Goal: Information Seeking & Learning: Learn about a topic

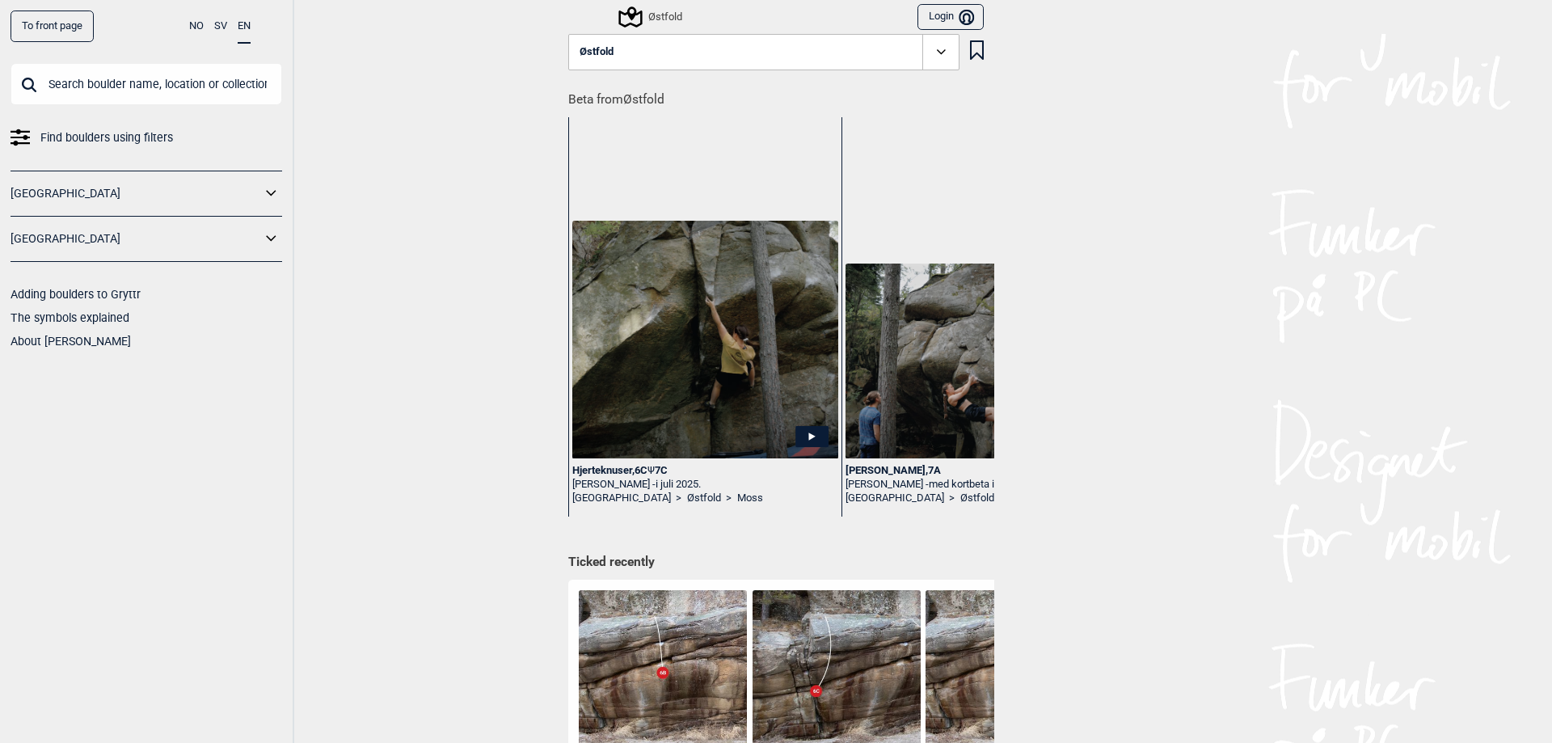
click at [657, 15] on div "Østfold" at bounding box center [651, 16] width 61 height 19
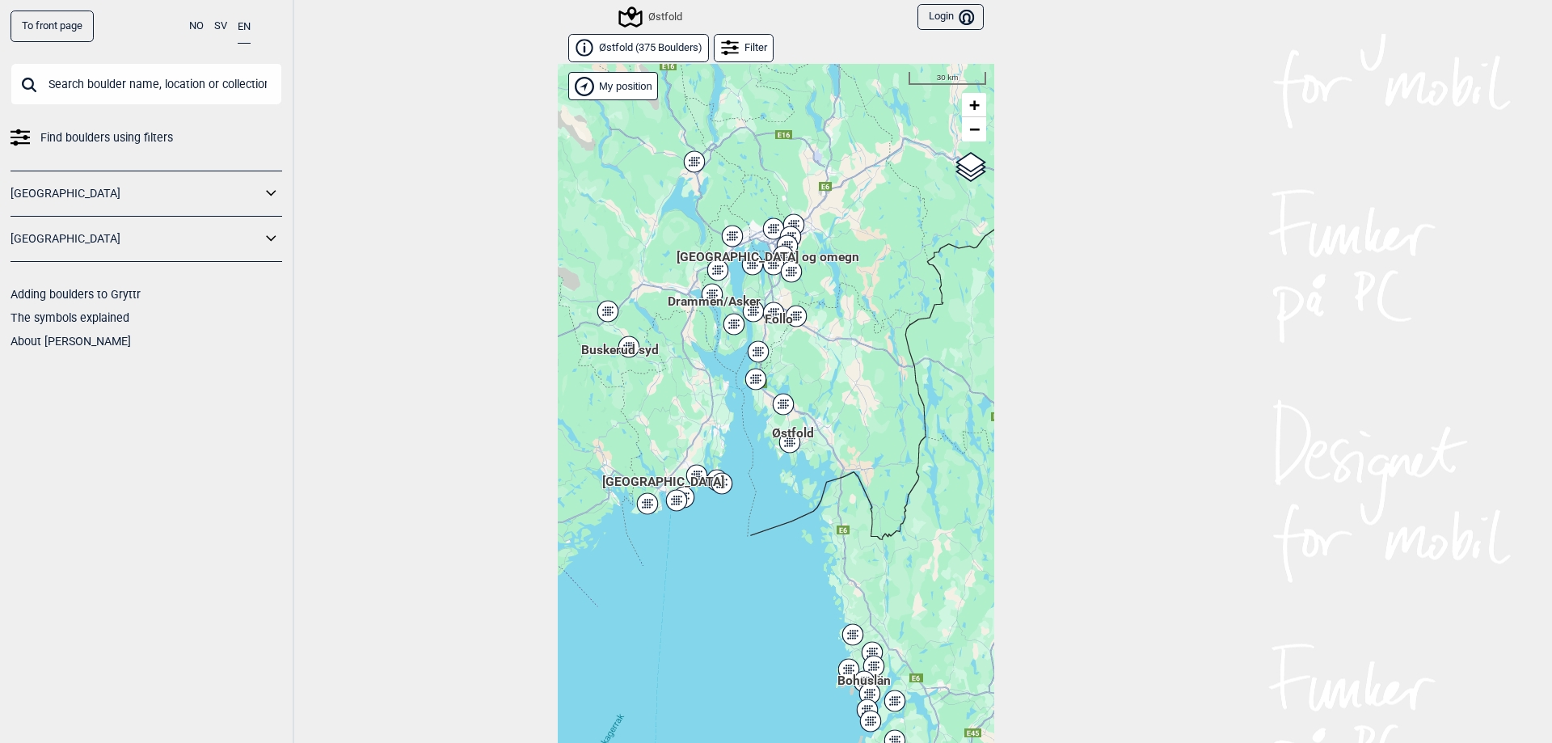
drag, startPoint x: 804, startPoint y: 292, endPoint x: 796, endPoint y: 353, distance: 62.1
click at [796, 353] on div "Hallingdal [PERSON_NAME] [GEOGRAPHIC_DATA] syd [GEOGRAPHIC_DATA] og omegn [GEOG…" at bounding box center [776, 416] width 437 height 704
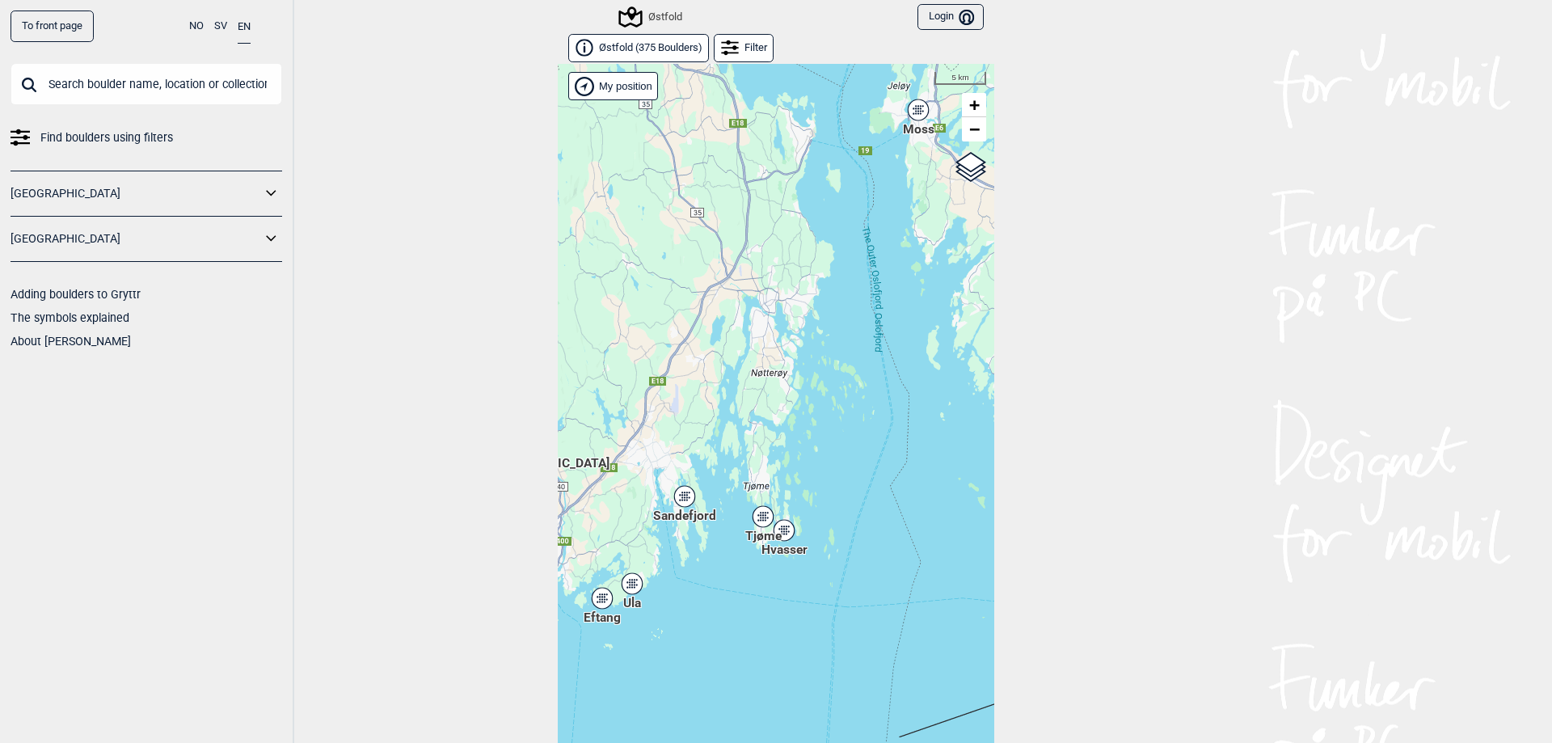
drag, startPoint x: 676, startPoint y: 512, endPoint x: 730, endPoint y: 424, distance: 102.8
click at [730, 424] on div "Hallingdal [PERSON_NAME] [GEOGRAPHIC_DATA] syd [GEOGRAPHIC_DATA] og omegn [GEOG…" at bounding box center [776, 416] width 437 height 704
click at [762, 512] on div "Tjøme" at bounding box center [763, 517] width 10 height 10
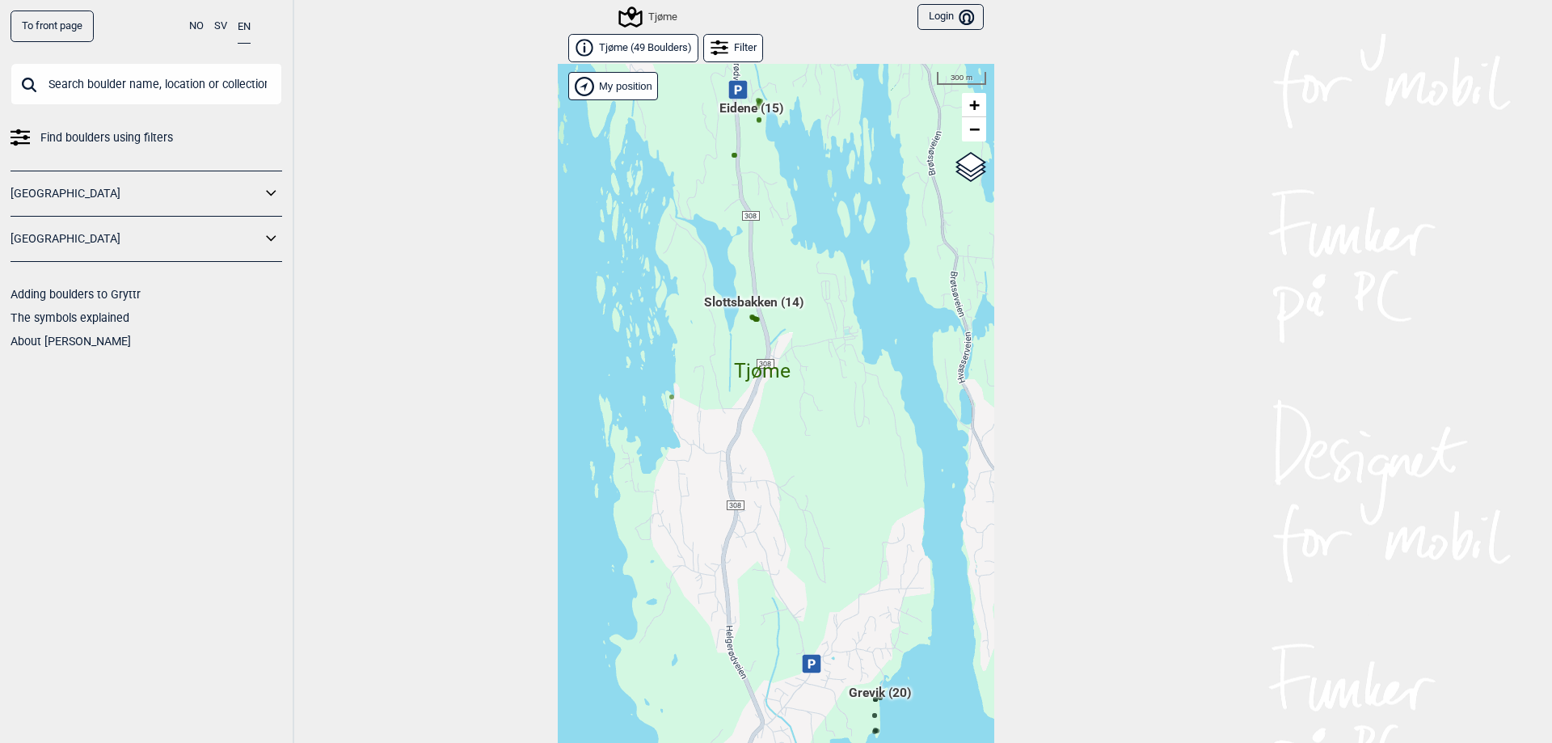
click at [754, 313] on span "Slottsbakken (14)" at bounding box center [753, 308] width 99 height 31
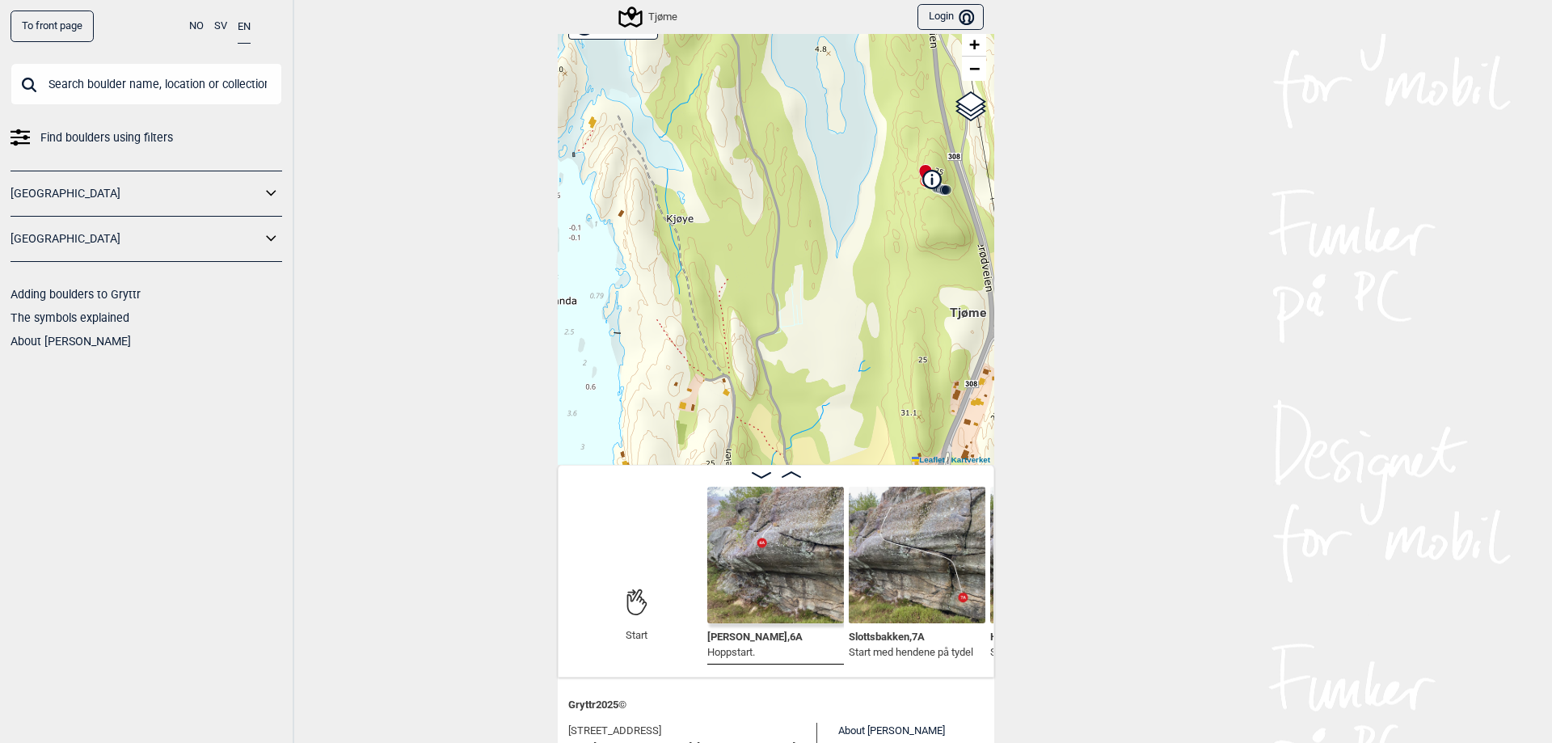
scroll to position [178, 0]
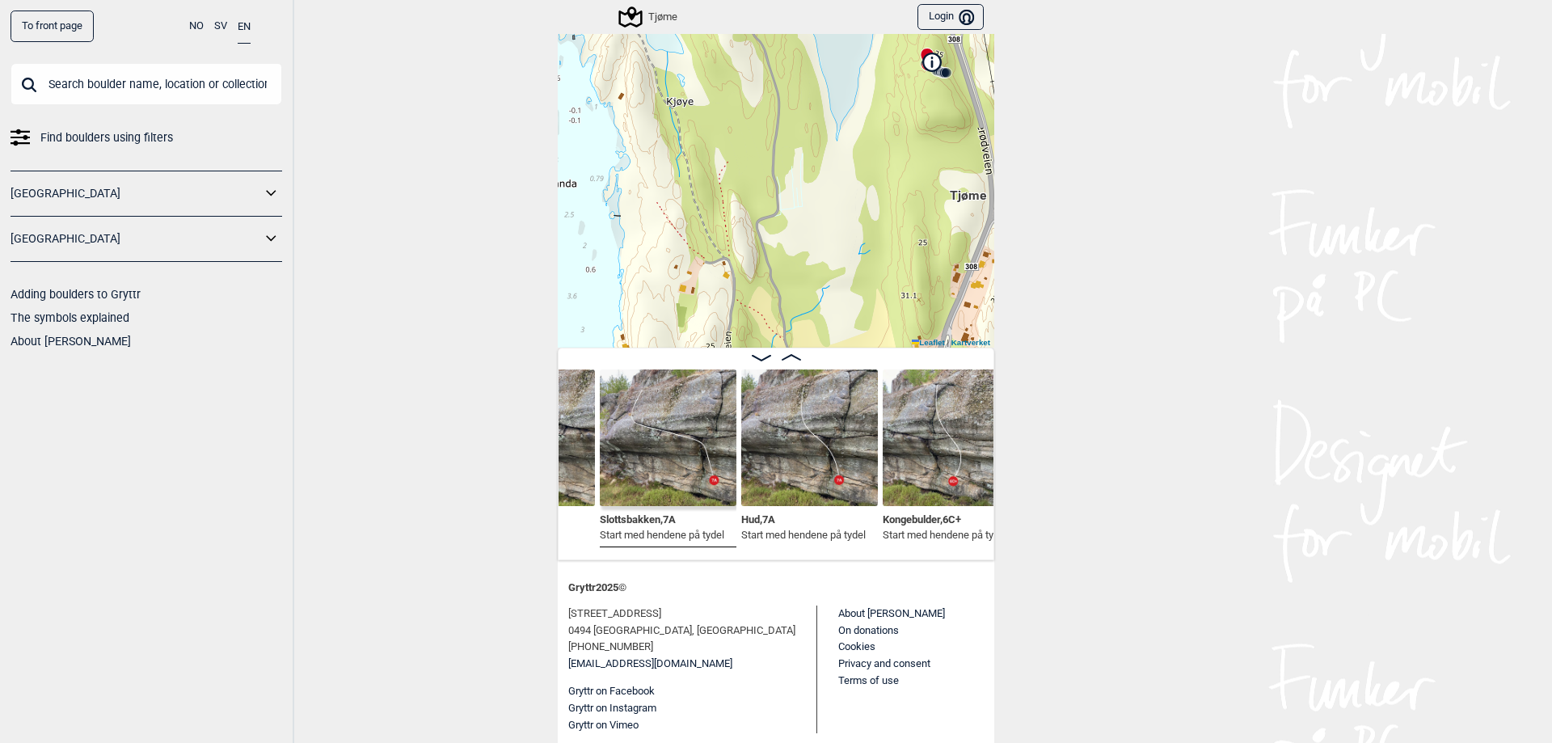
scroll to position [0, 386]
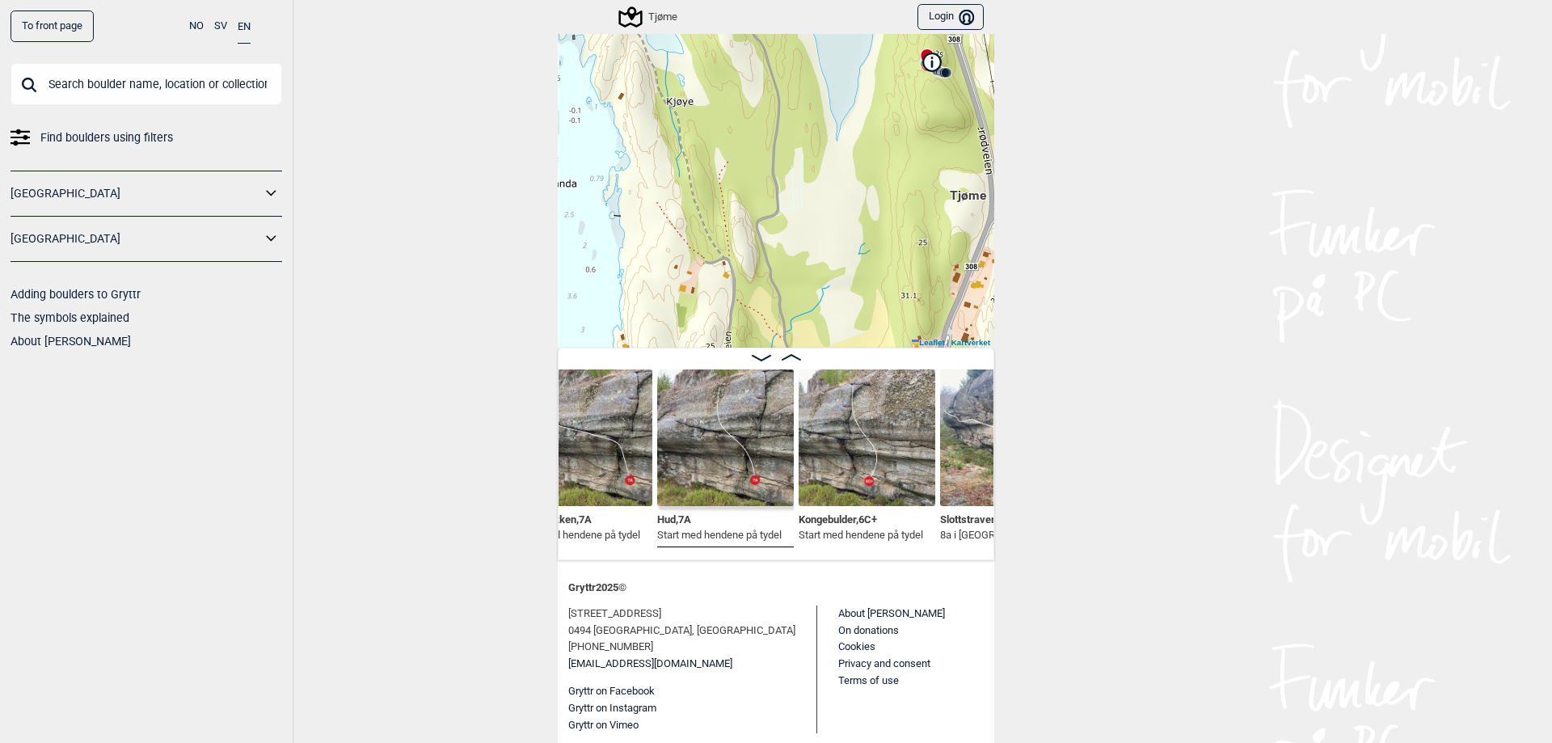
scroll to position [0, 479]
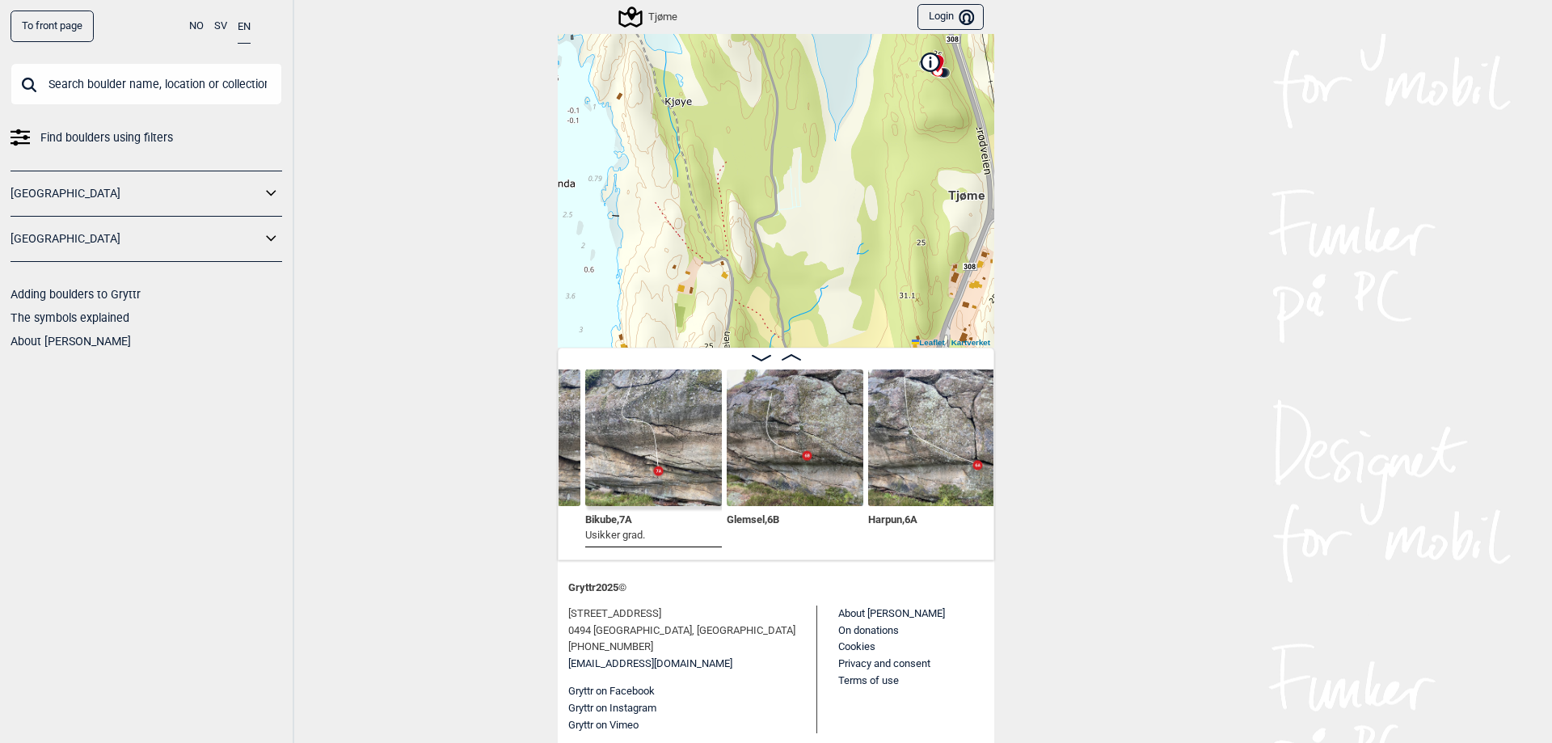
scroll to position [0, 1108]
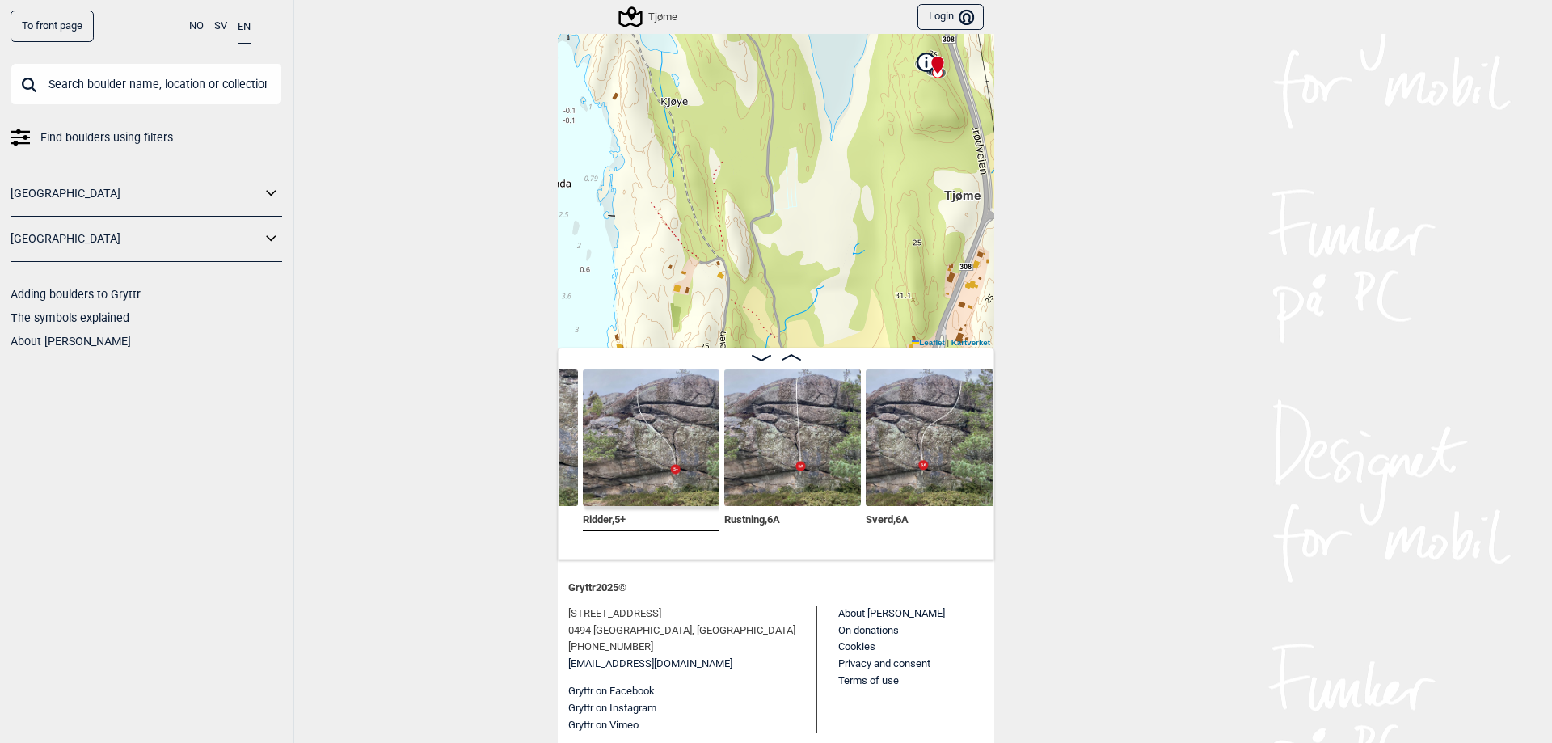
scroll to position [0, 1544]
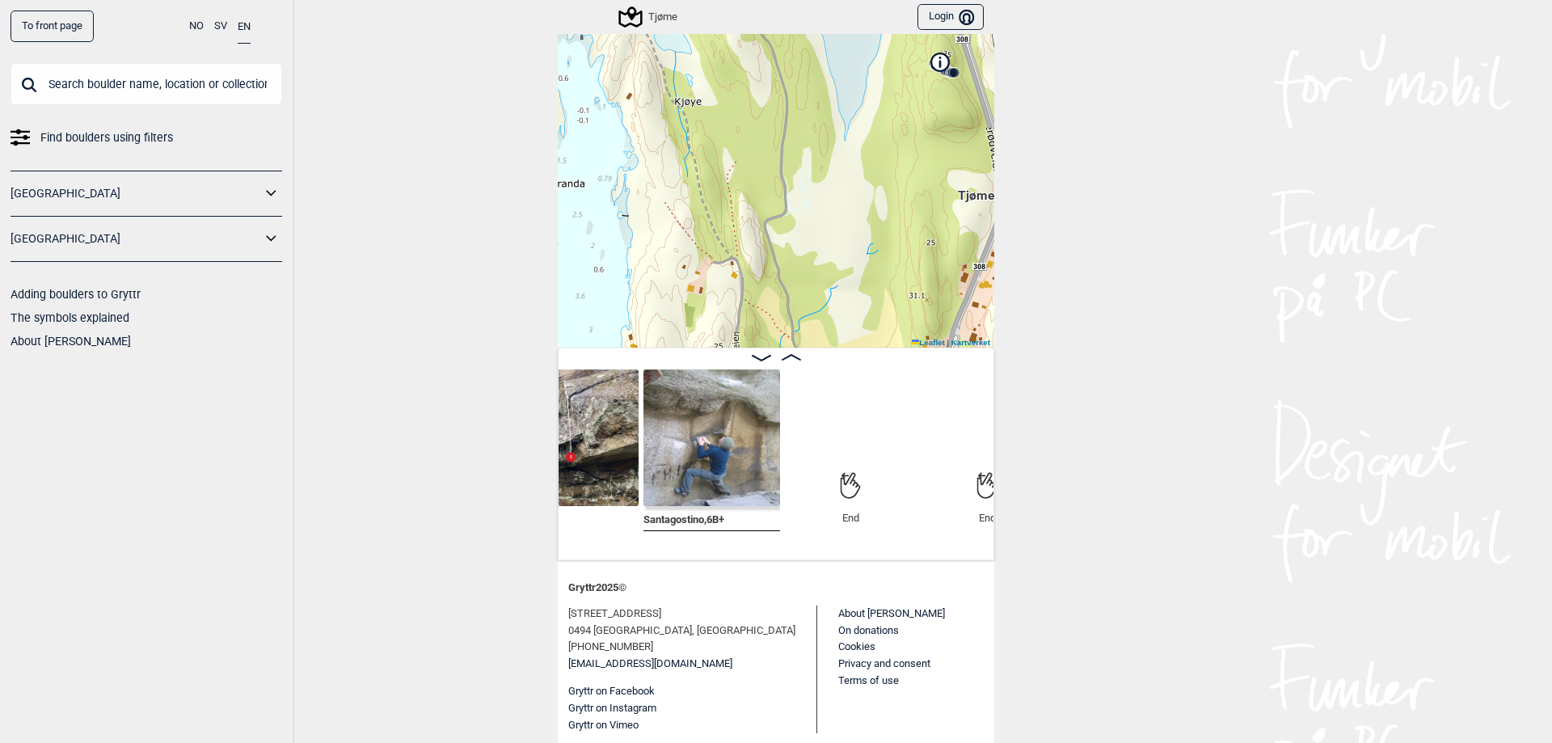
scroll to position [0, 2039]
